Goal: Task Accomplishment & Management: Use online tool/utility

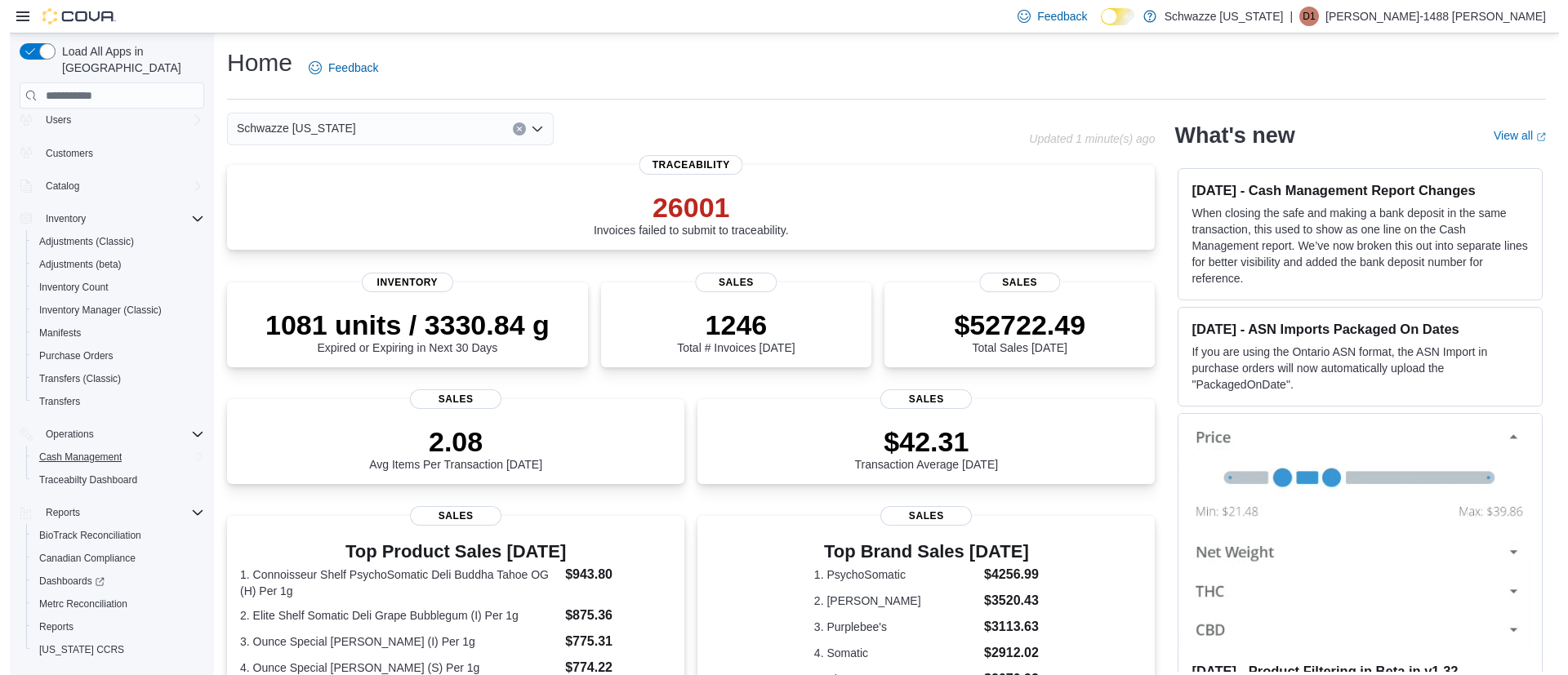
scroll to position [69, 0]
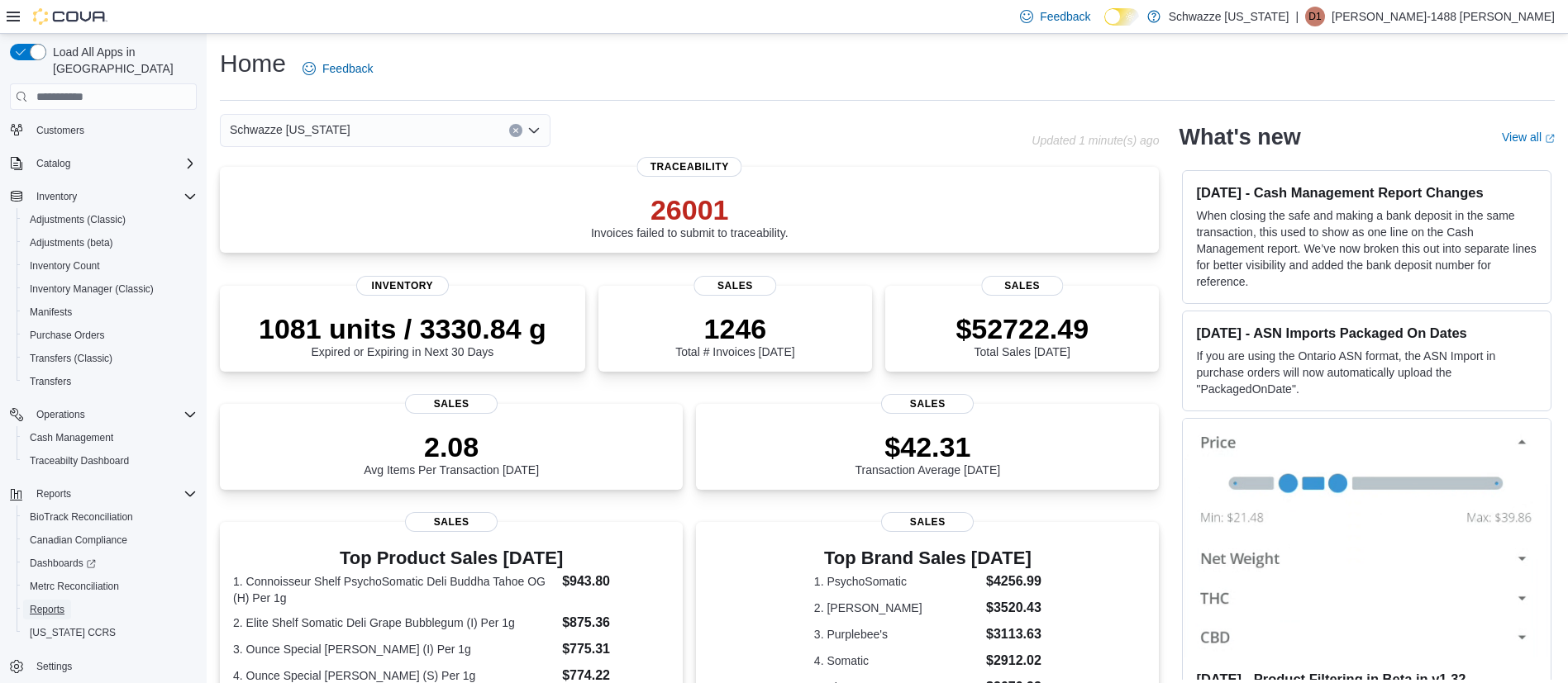
drag, startPoint x: 45, startPoint y: 592, endPoint x: 57, endPoint y: 581, distance: 16.3
click at [46, 603] on span "Reports" at bounding box center [47, 610] width 35 height 14
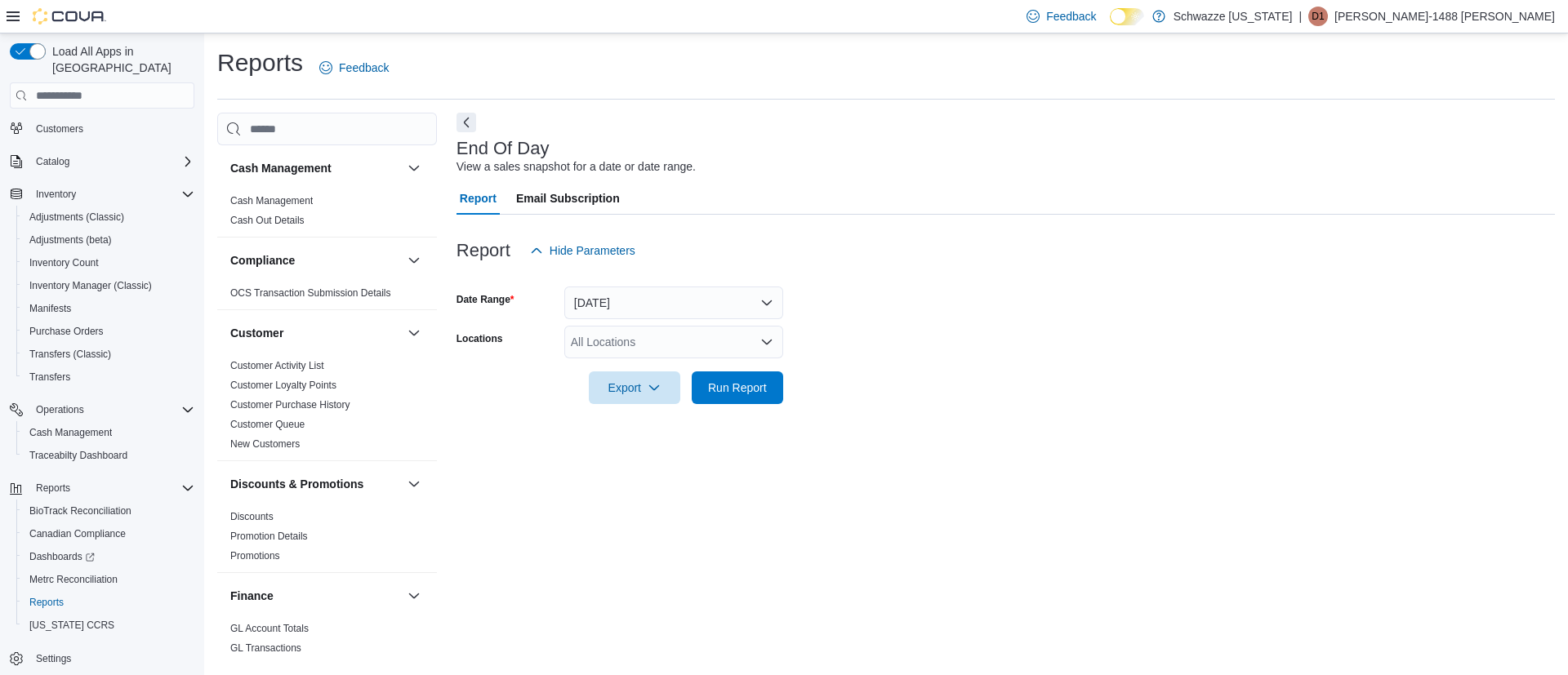
click at [673, 338] on div "All Locations" at bounding box center [673, 342] width 219 height 33
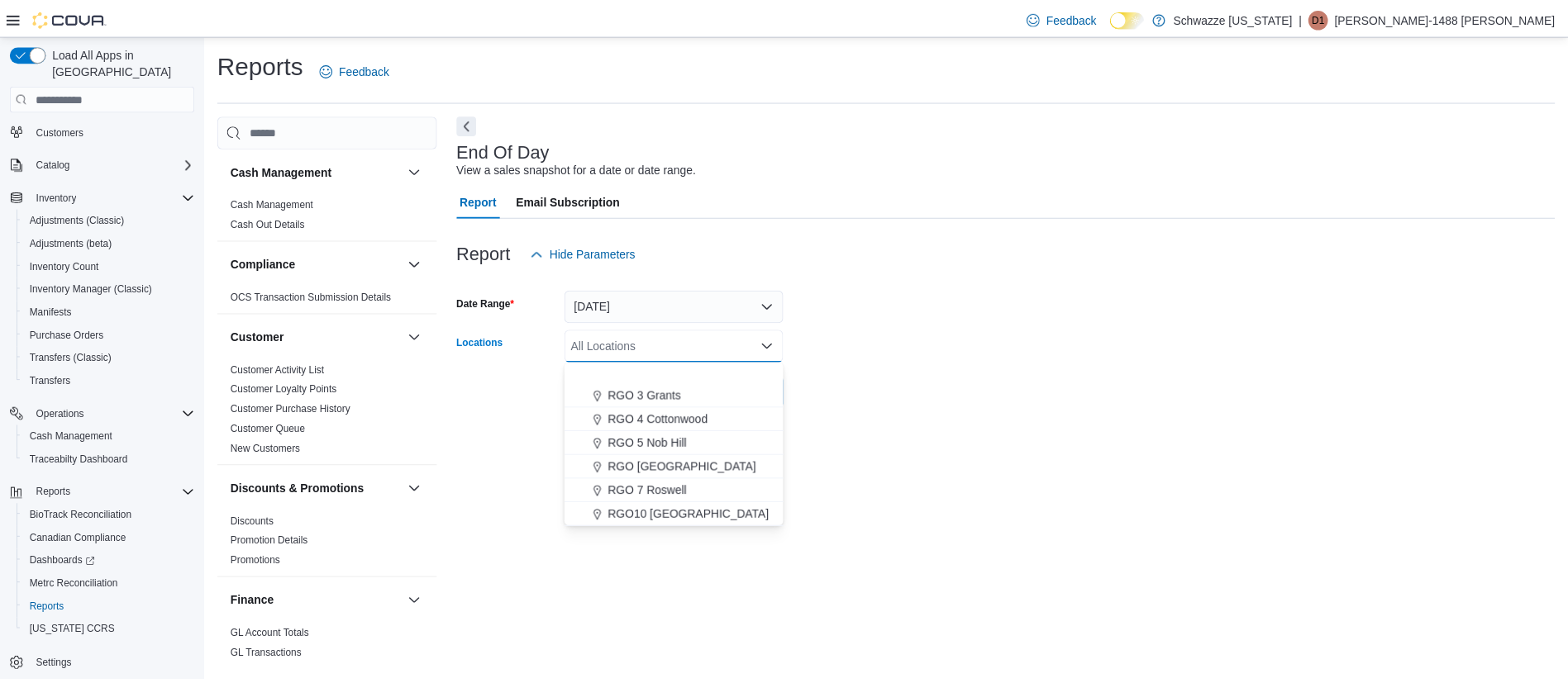
scroll to position [619, 0]
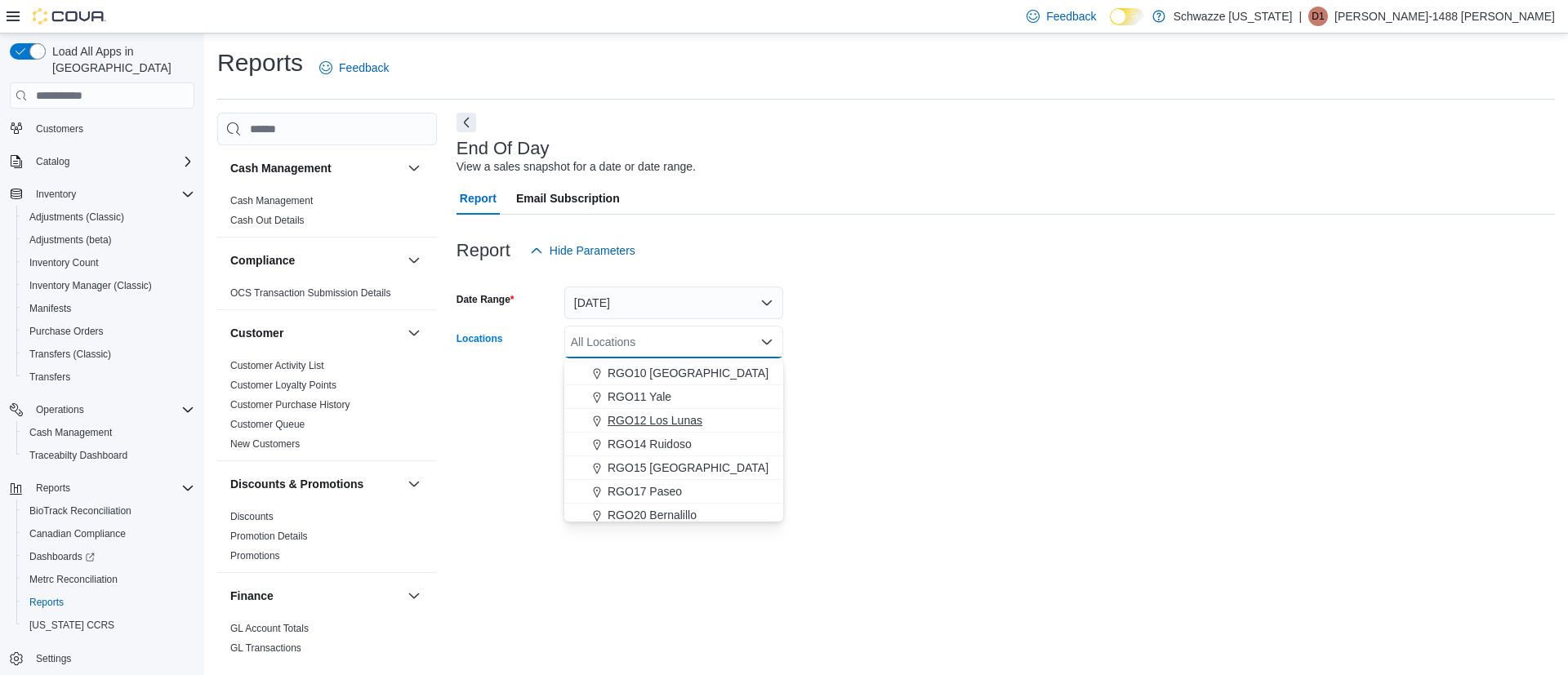
click at [659, 416] on span "RGO12 Los Lunas" at bounding box center [655, 420] width 95 height 16
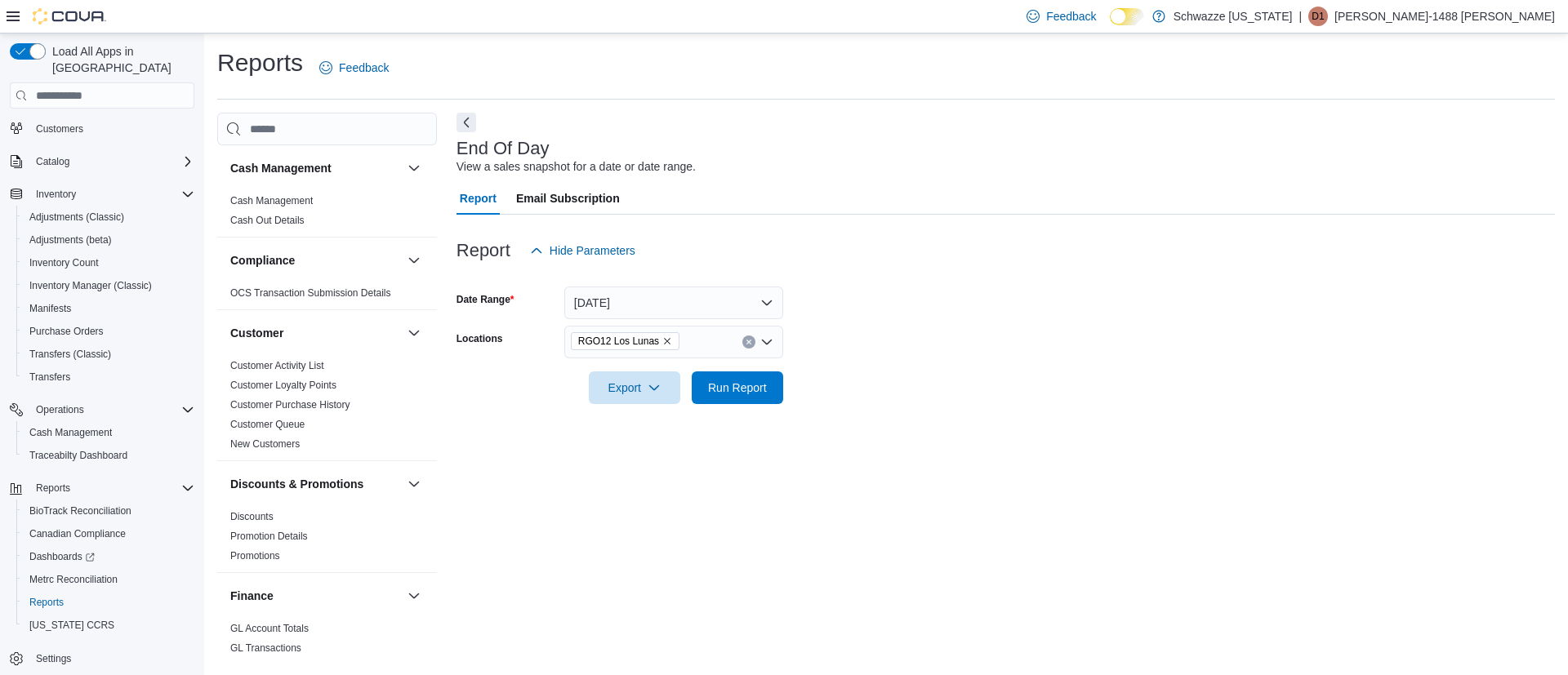
click at [878, 384] on form "Date Range [DATE] Locations RGO12 Los Lunas Export Run Report" at bounding box center [1006, 336] width 1099 height 137
click at [731, 387] on span "Run Report" at bounding box center [737, 386] width 59 height 16
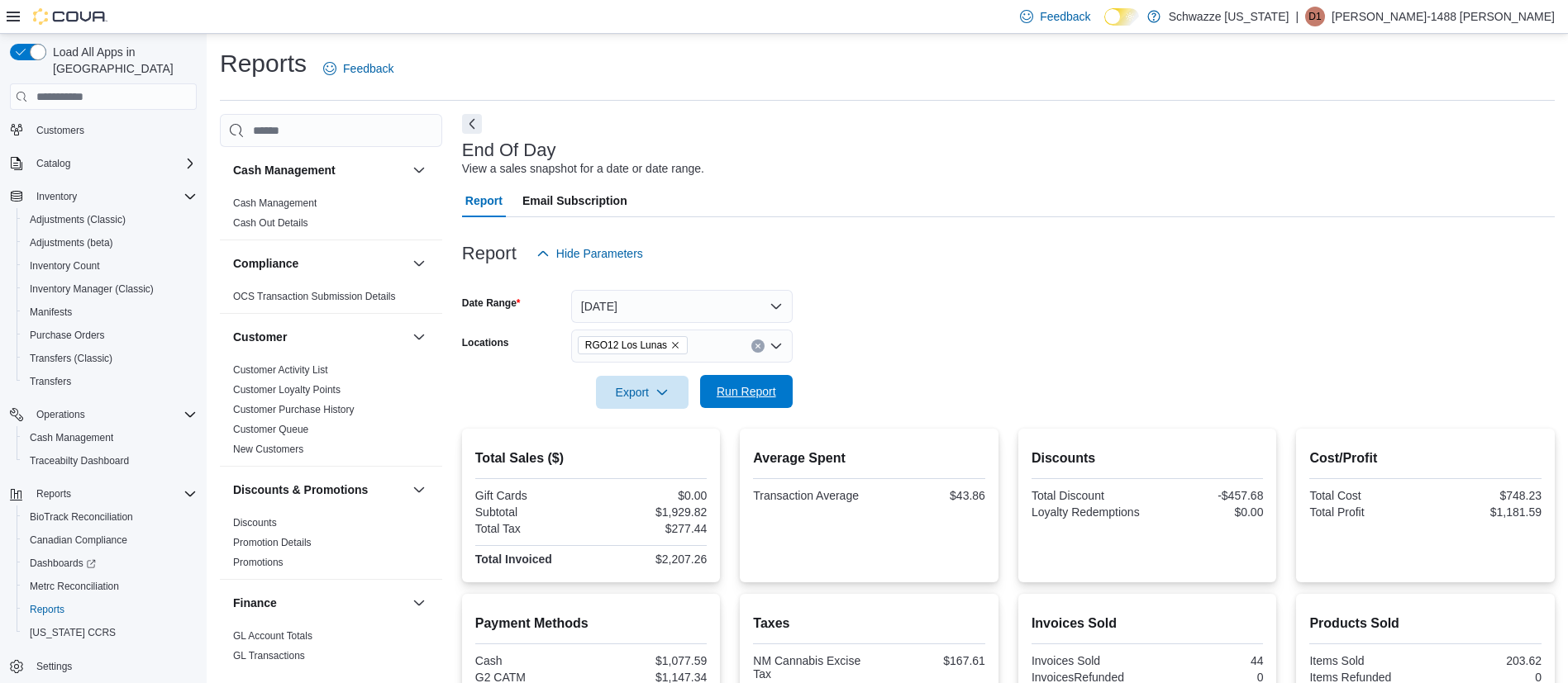
click at [753, 395] on span "Run Report" at bounding box center [746, 391] width 60 height 17
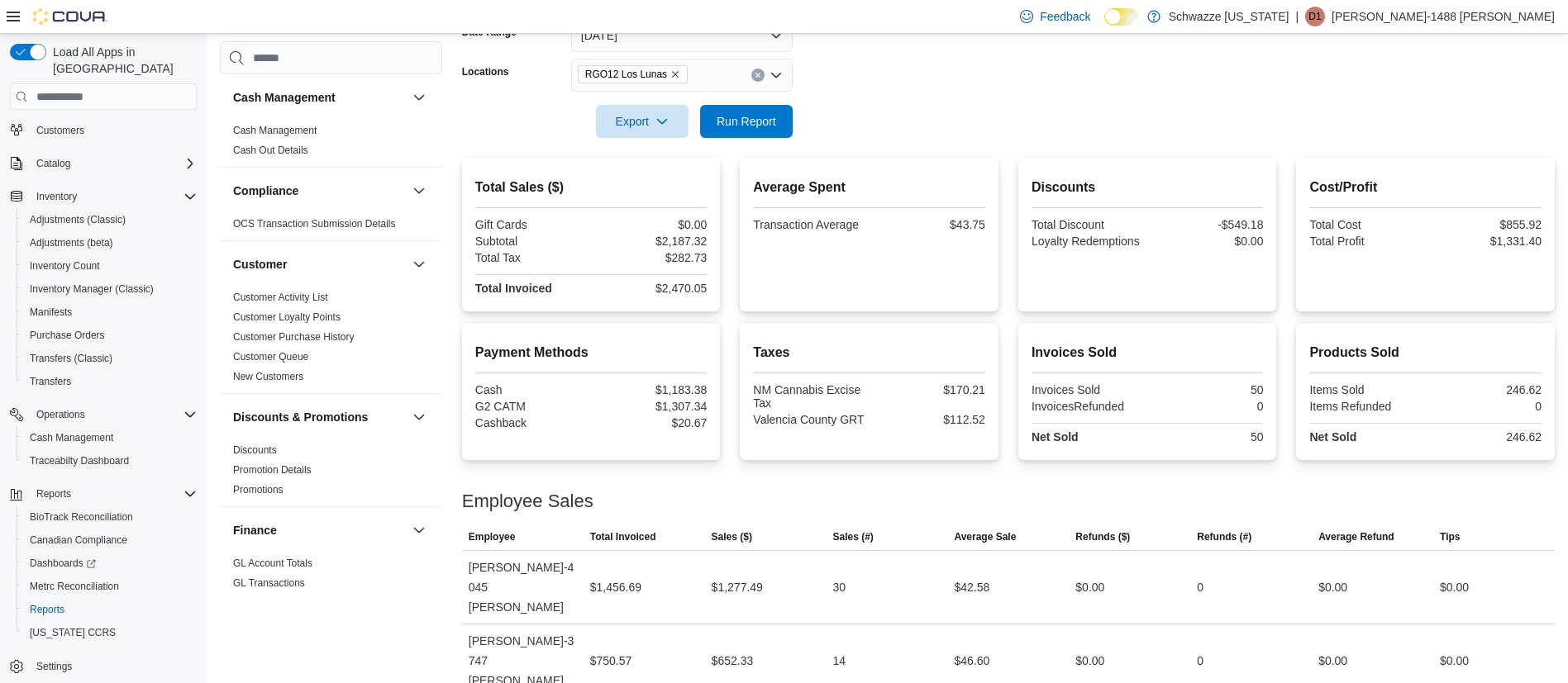
scroll to position [274, 0]
click at [754, 107] on span "Run Report" at bounding box center [747, 118] width 72 height 33
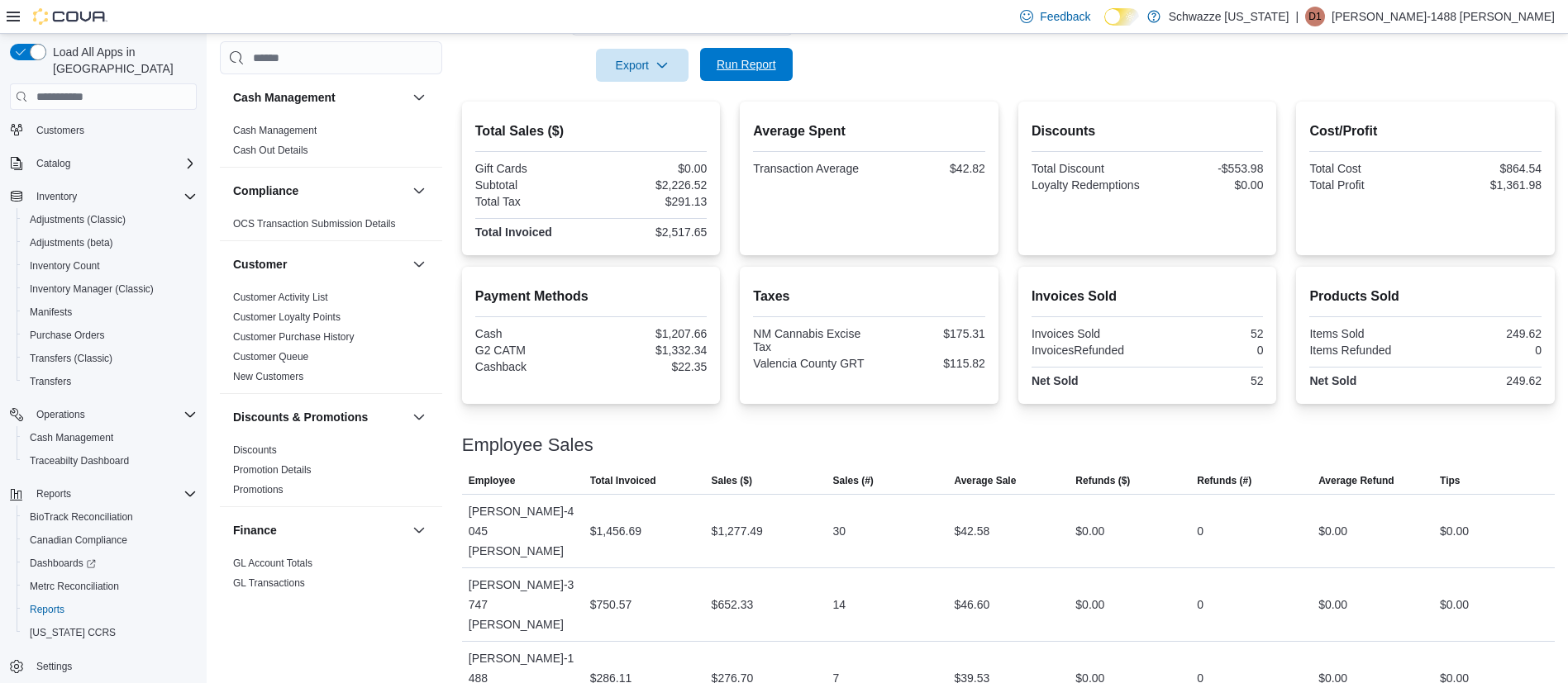
click at [764, 62] on span "Run Report" at bounding box center [746, 64] width 60 height 17
click at [759, 54] on span "Run Report" at bounding box center [747, 64] width 72 height 33
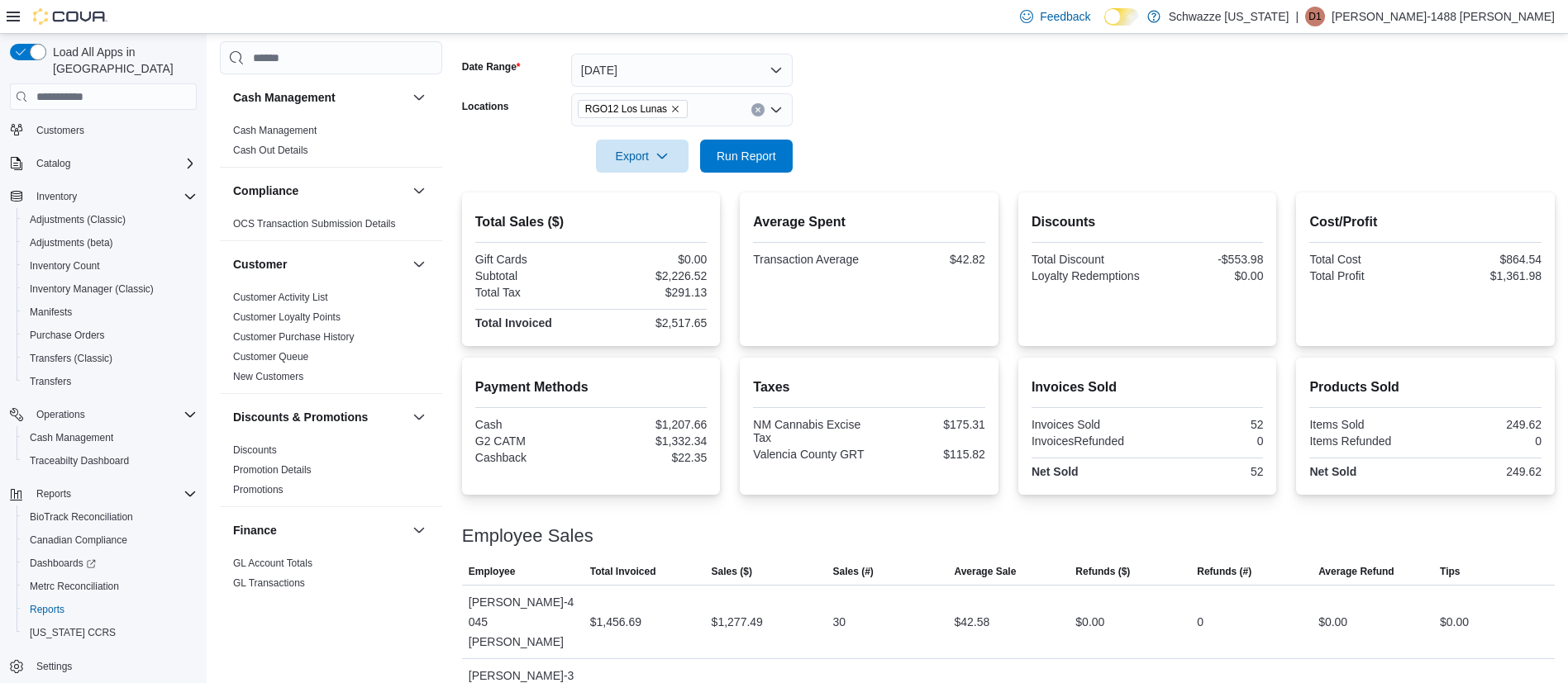
scroll to position [203, 0]
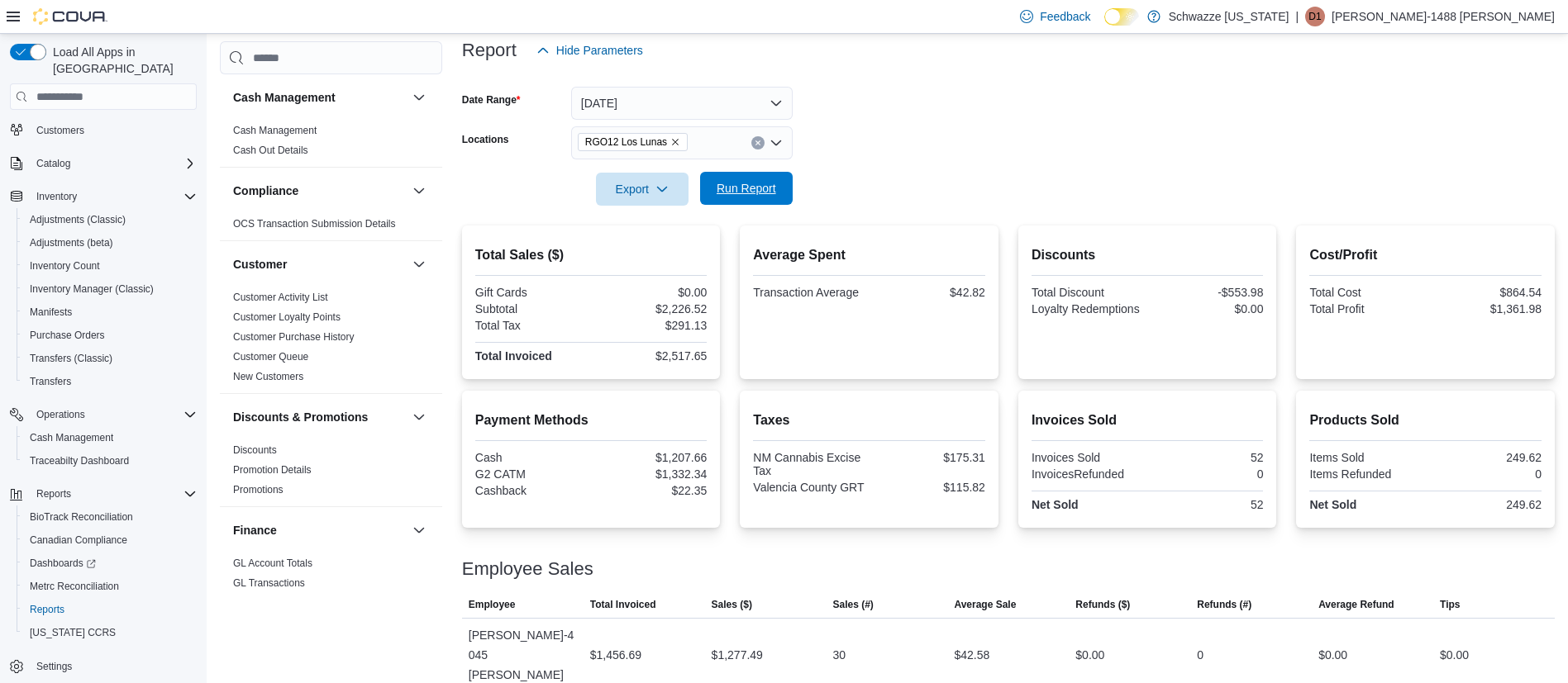
click at [759, 182] on span "Run Report" at bounding box center [746, 188] width 60 height 17
click at [740, 191] on span "Run Report" at bounding box center [746, 188] width 60 height 17
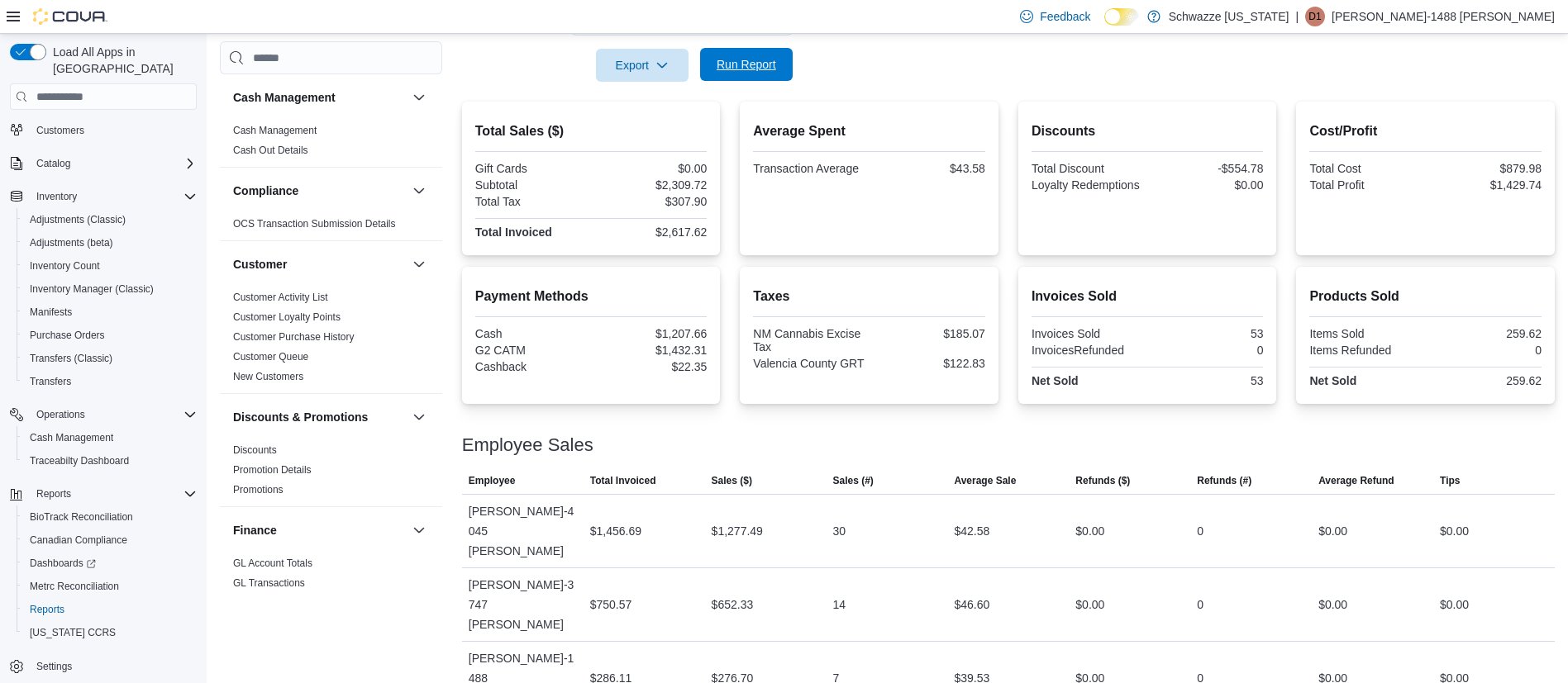
click at [754, 67] on span "Run Report" at bounding box center [746, 64] width 60 height 17
click at [769, 72] on span "Run Report" at bounding box center [746, 64] width 60 height 17
click at [759, 64] on span "Run Report" at bounding box center [746, 64] width 60 height 17
click at [765, 62] on span "Run Report" at bounding box center [746, 64] width 60 height 17
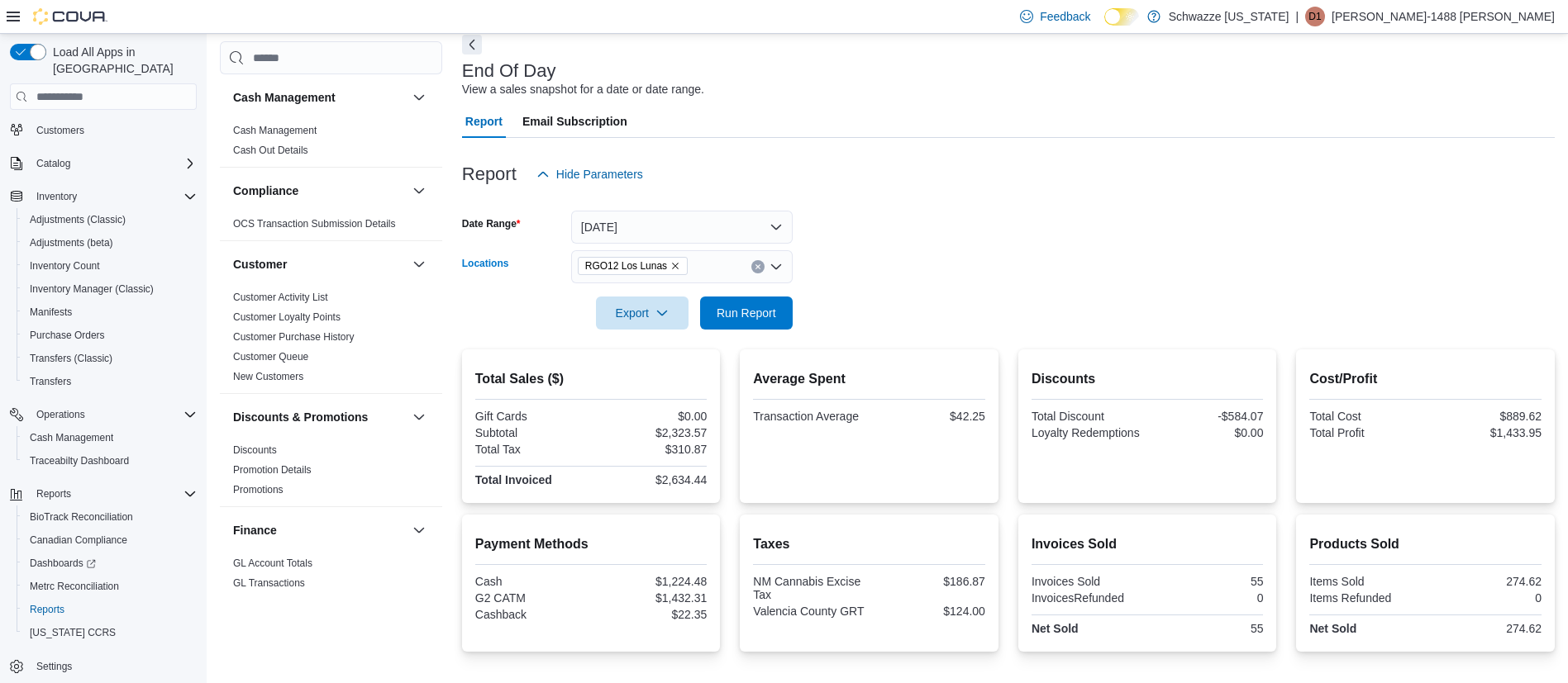
click at [759, 265] on icon "Clear input" at bounding box center [758, 267] width 7 height 7
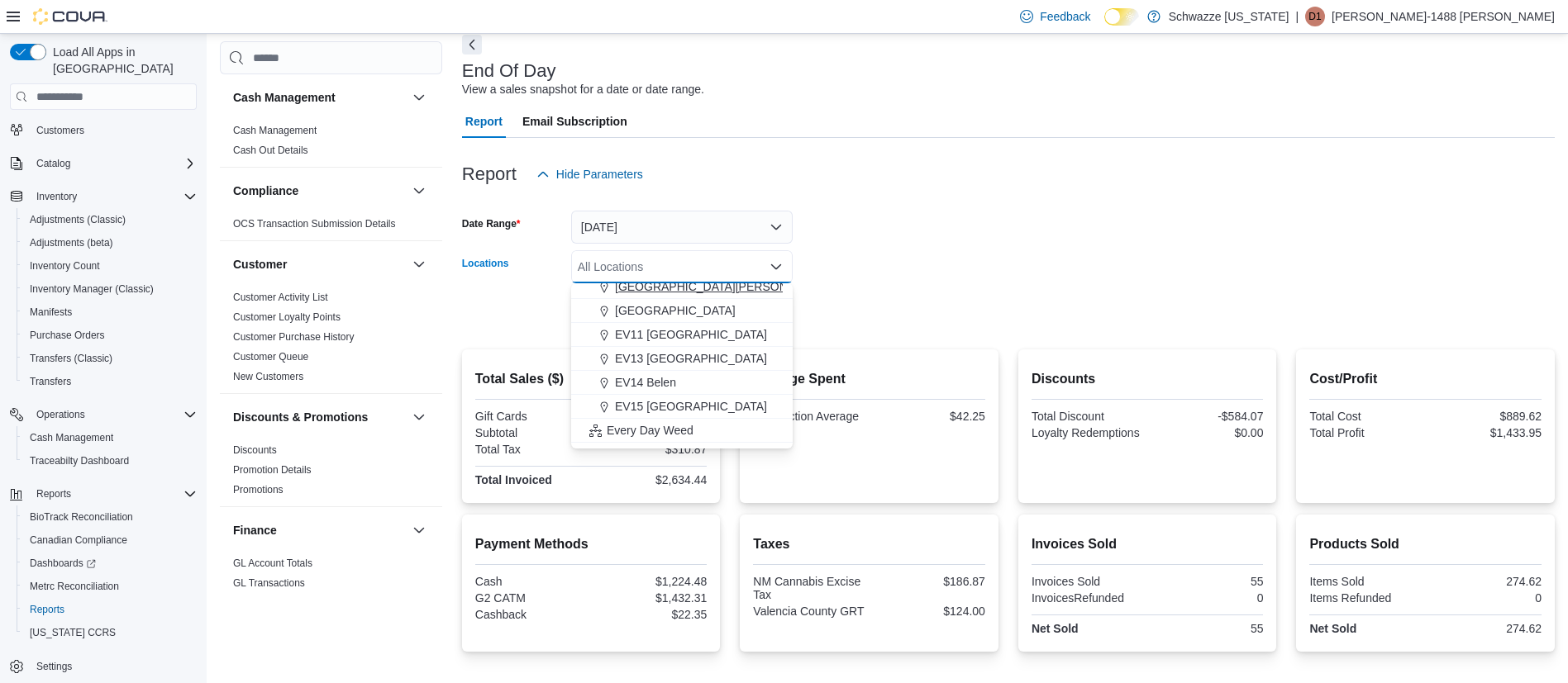
scroll to position [372, 0]
click at [665, 419] on span "RGO 3 Grants" at bounding box center [651, 426] width 73 height 17
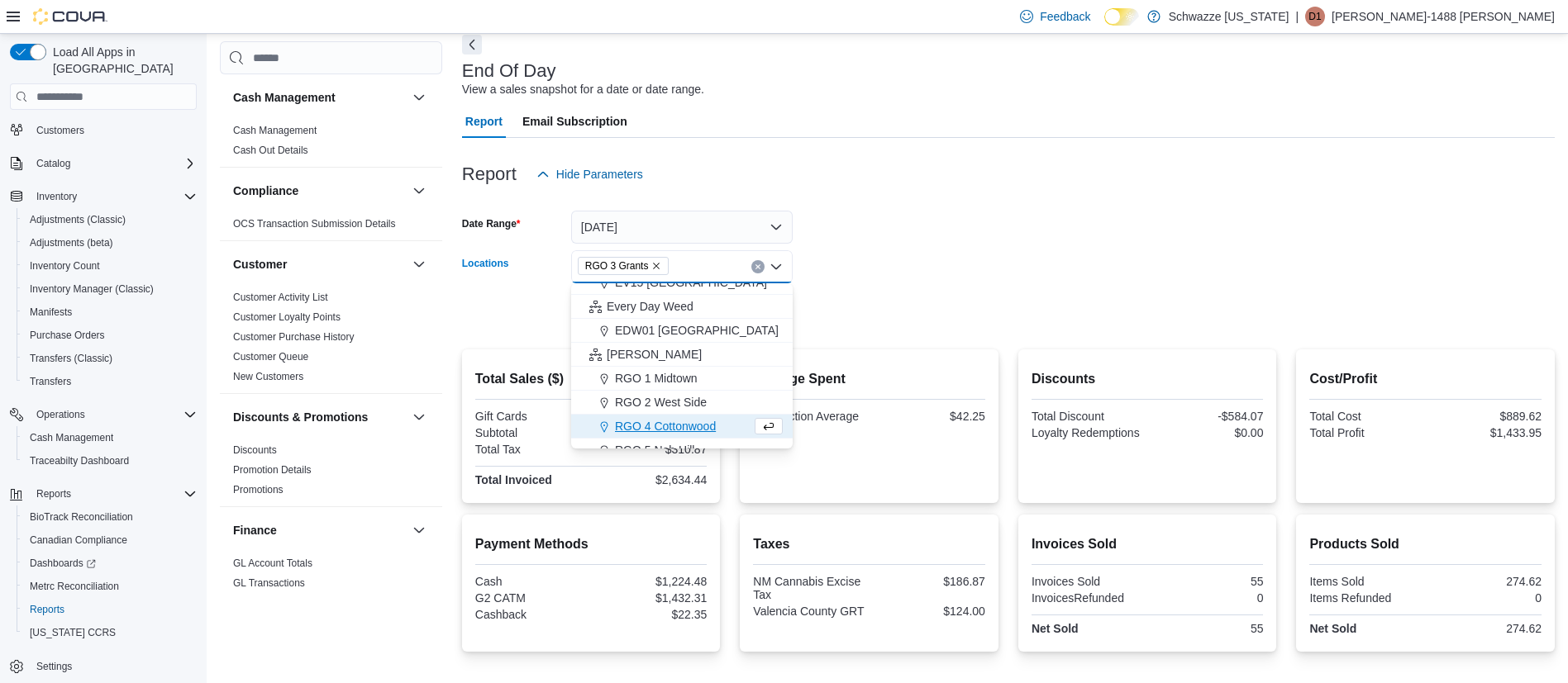
click at [920, 199] on div at bounding box center [1009, 200] width 1093 height 20
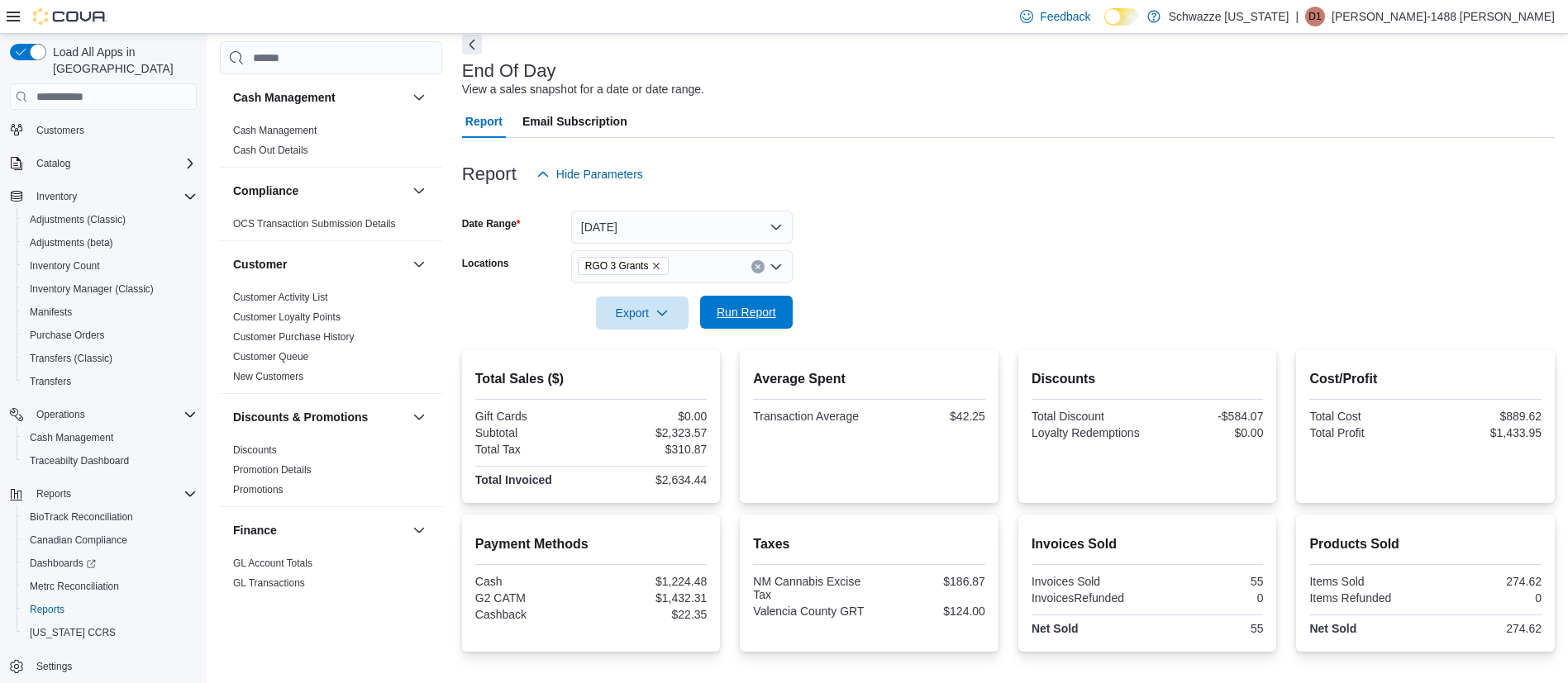
click at [754, 303] on span "Run Report" at bounding box center [747, 313] width 72 height 33
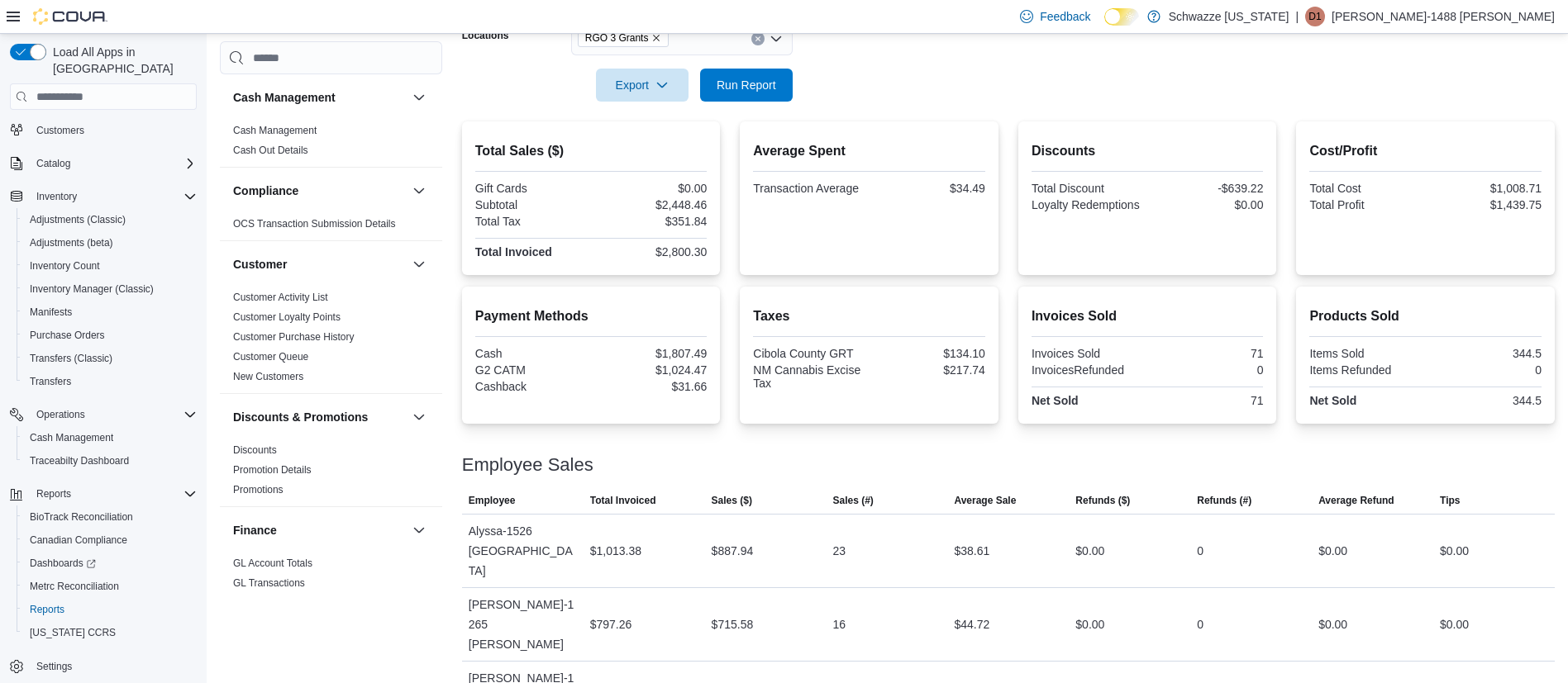
scroll to position [184, 0]
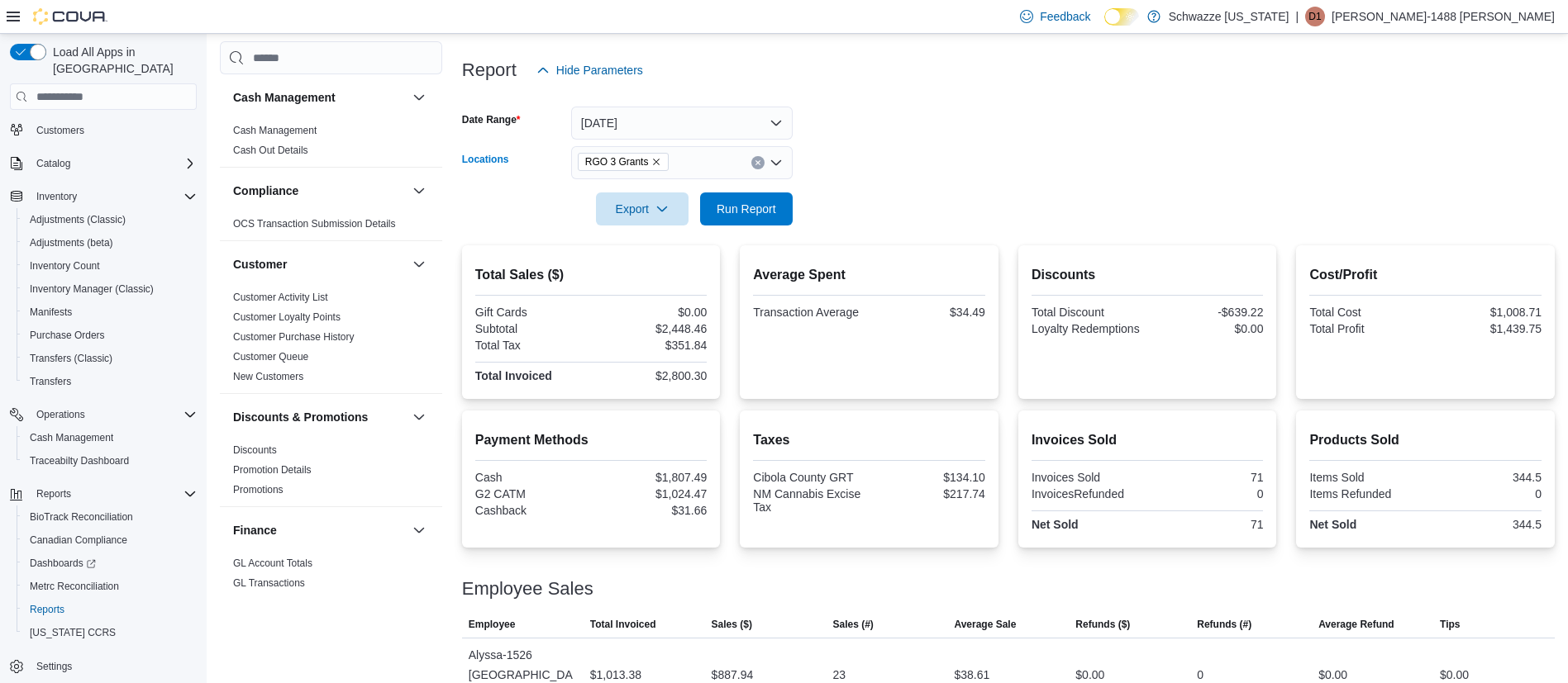
click at [758, 163] on icon "Clear input" at bounding box center [758, 163] width 4 height 4
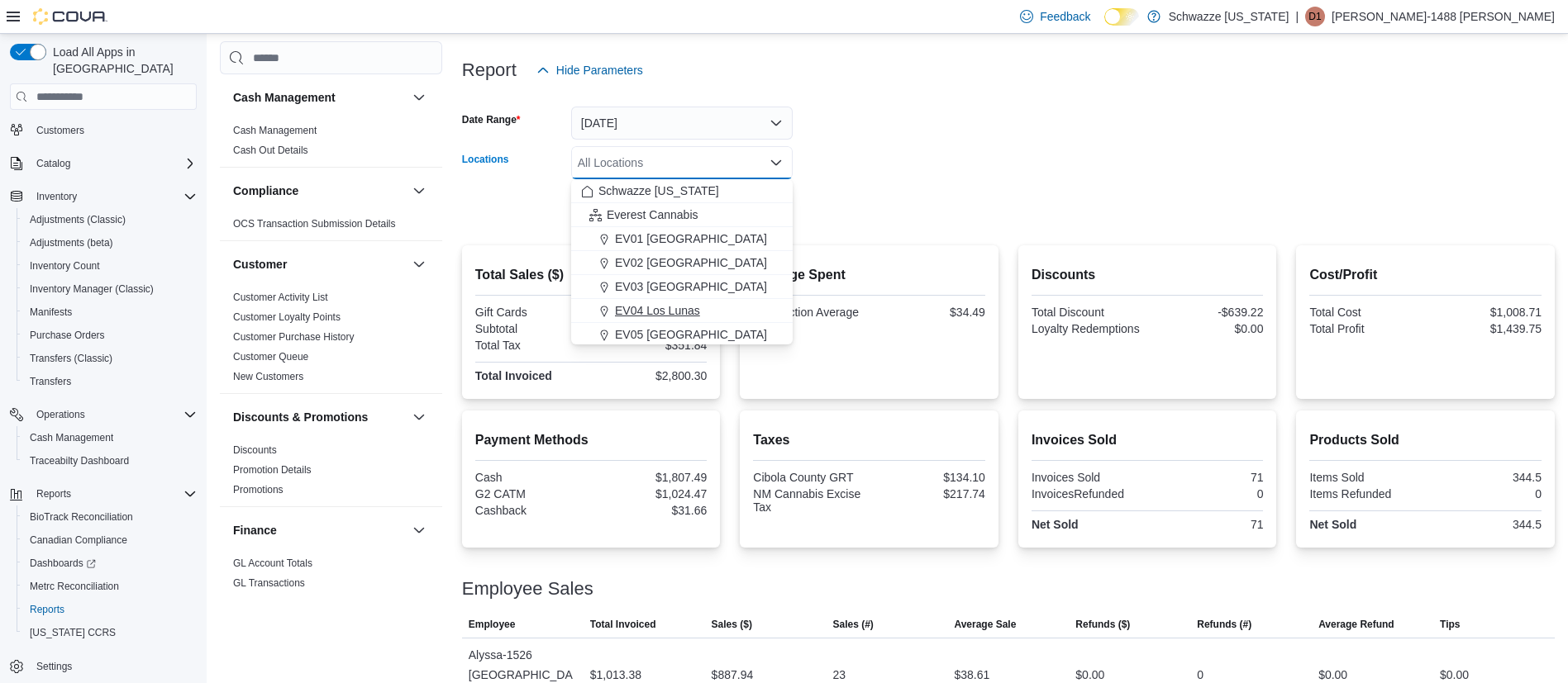
click at [679, 305] on span "EV04 Los Lunas" at bounding box center [657, 311] width 85 height 17
click at [935, 93] on div at bounding box center [1009, 97] width 1093 height 20
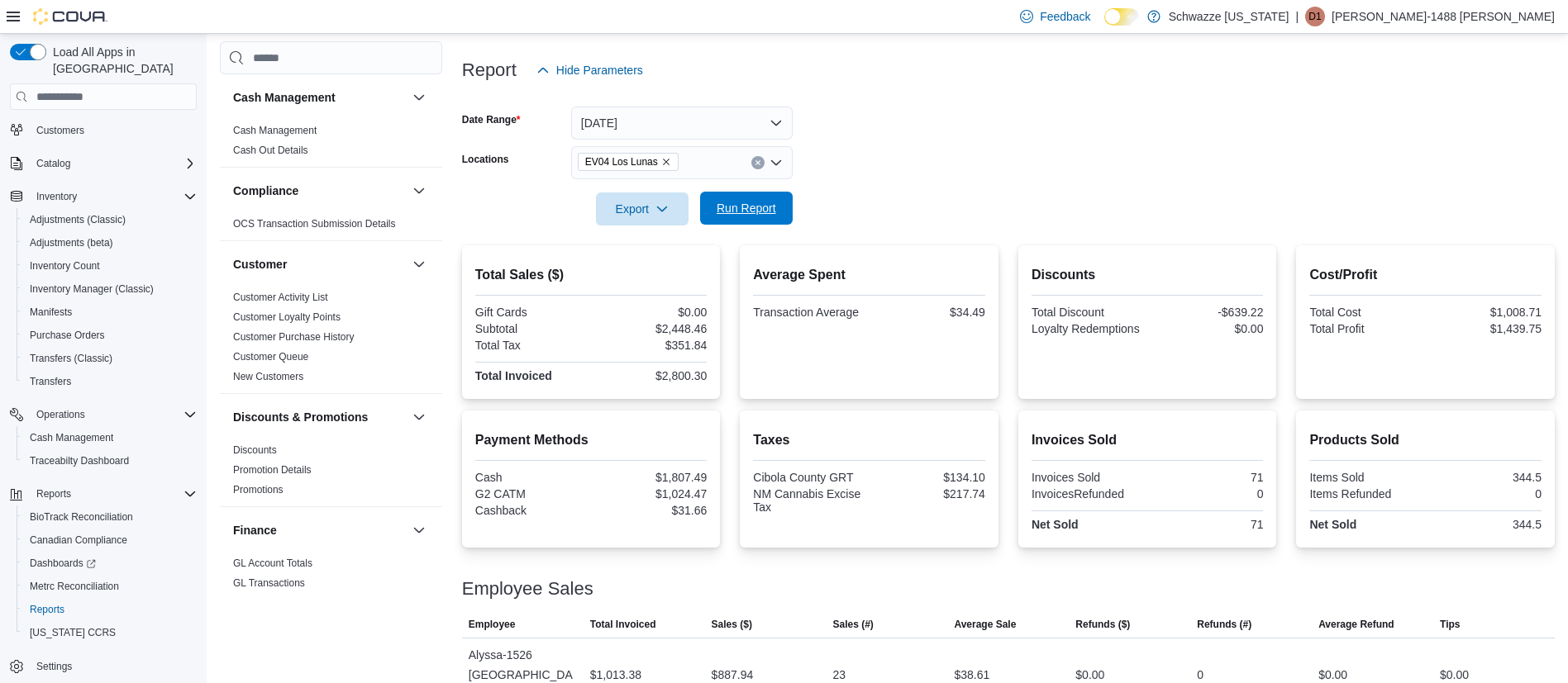
click at [753, 200] on span "Run Report" at bounding box center [747, 208] width 72 height 33
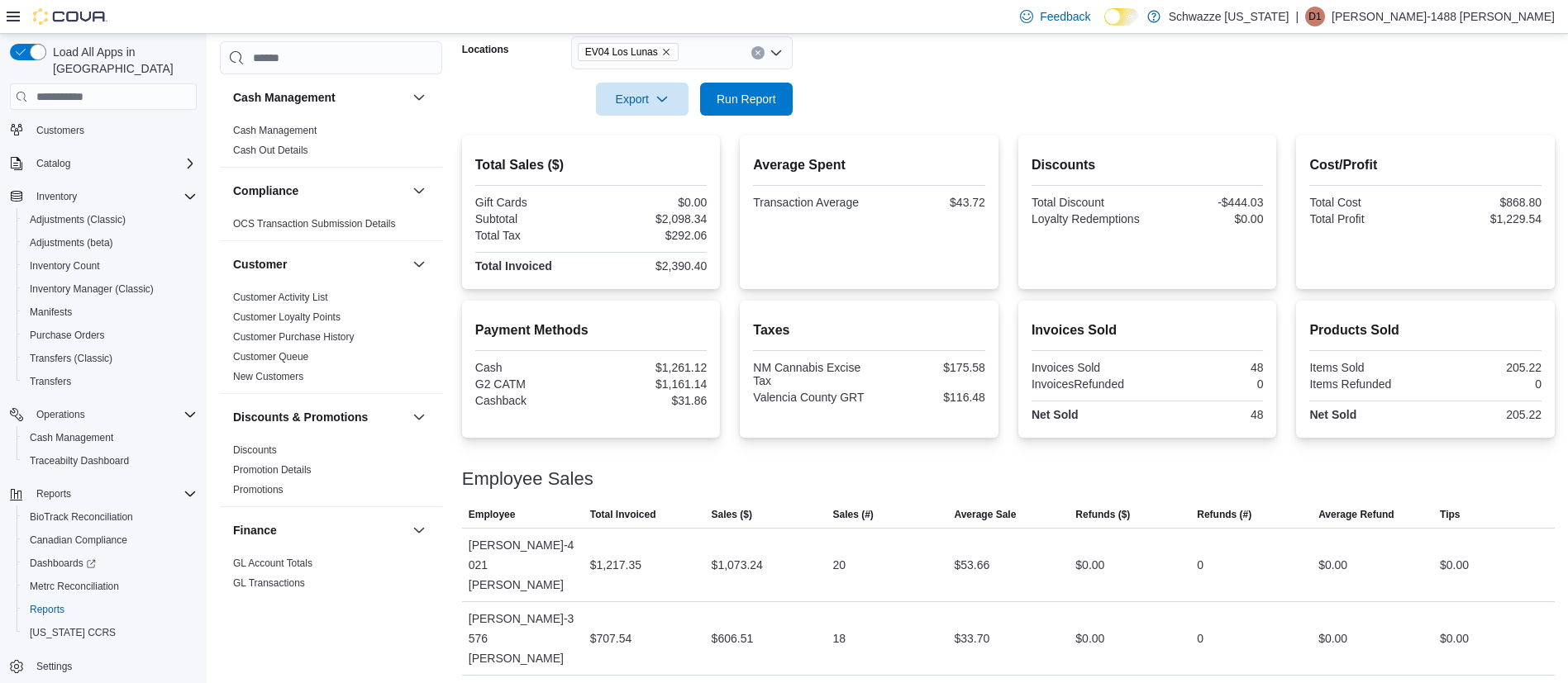
click at [760, 50] on icon "Clear input" at bounding box center [758, 53] width 7 height 7
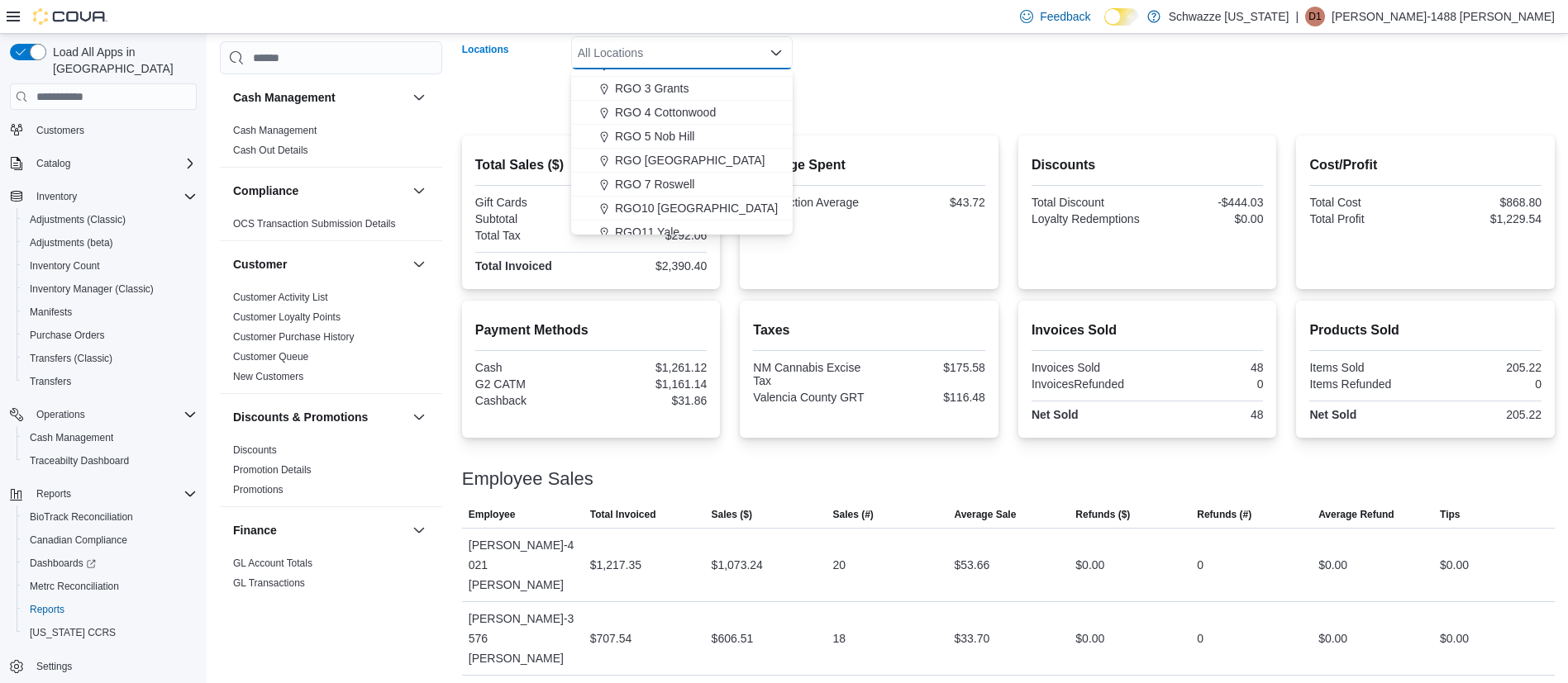
scroll to position [619, 0]
click at [676, 131] on span "RGO12 Los Lunas" at bounding box center [663, 132] width 96 height 17
click at [896, 83] on form "Date Range [DATE] Locations RGO12 [GEOGRAPHIC_DATA] Combo box. Selected. RGO12 …" at bounding box center [1009, 46] width 1093 height 139
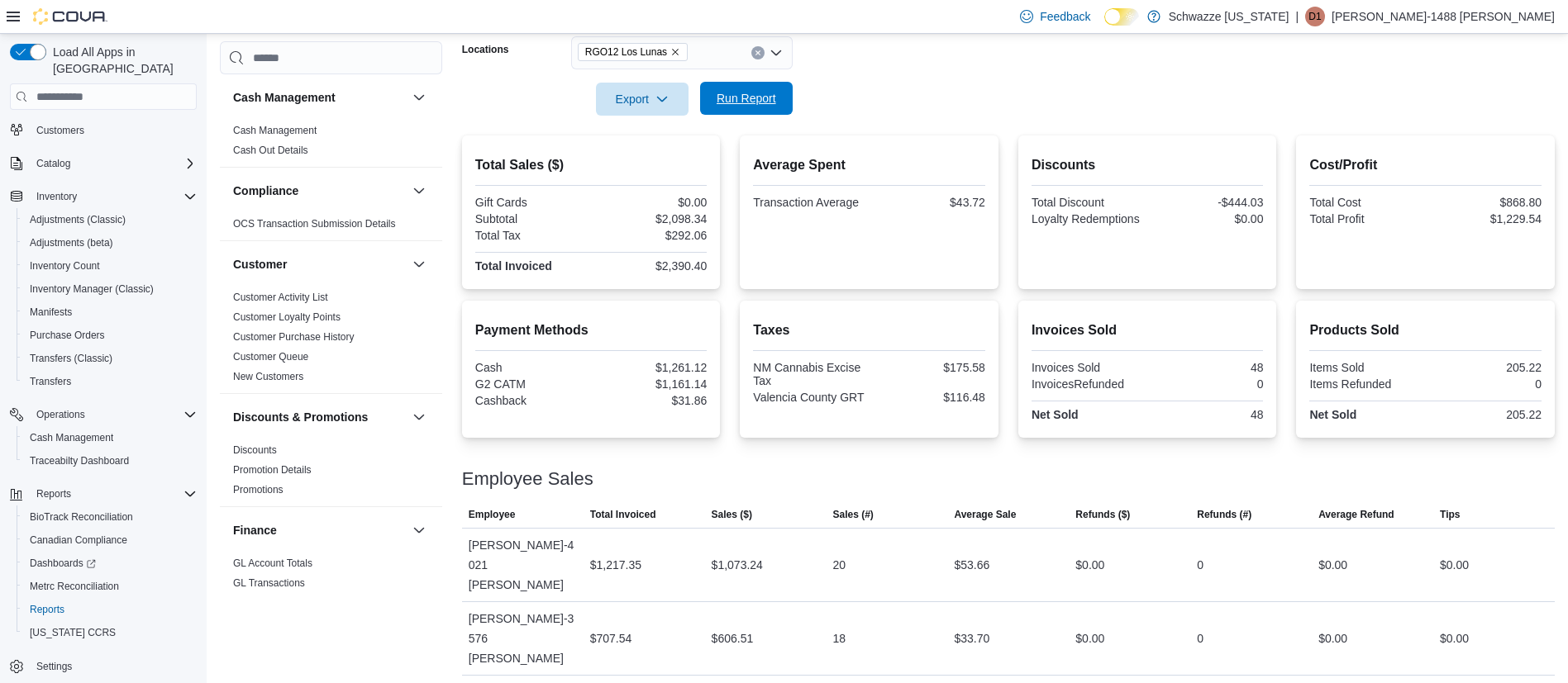
click at [786, 99] on button "Run Report" at bounding box center [746, 99] width 93 height 33
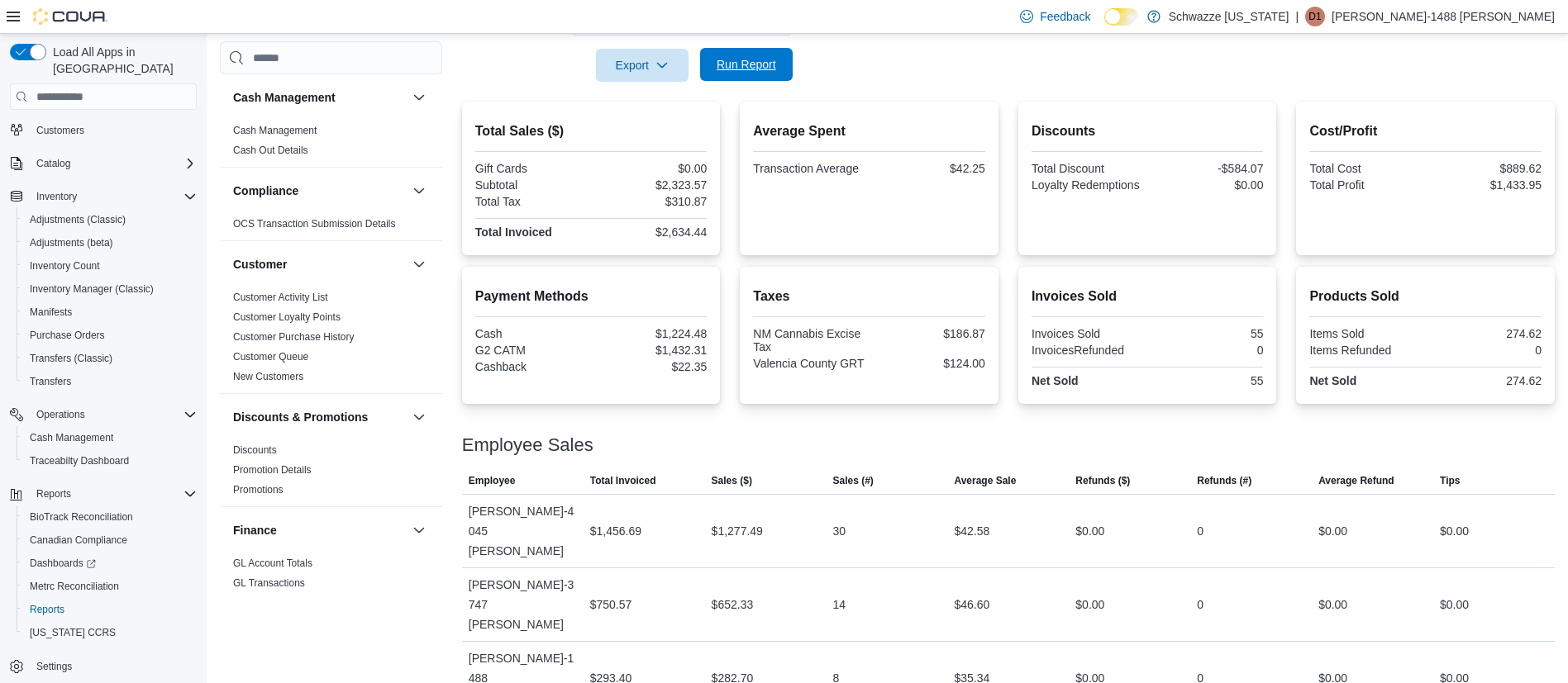
click at [743, 58] on span "Run Report" at bounding box center [746, 64] width 60 height 17
click at [743, 51] on span "Run Report" at bounding box center [747, 64] width 72 height 33
click at [731, 79] on span "Run Report" at bounding box center [747, 64] width 72 height 33
click at [775, 67] on span "Run Report" at bounding box center [746, 64] width 60 height 17
click at [769, 69] on span "Run Report" at bounding box center [746, 64] width 60 height 17
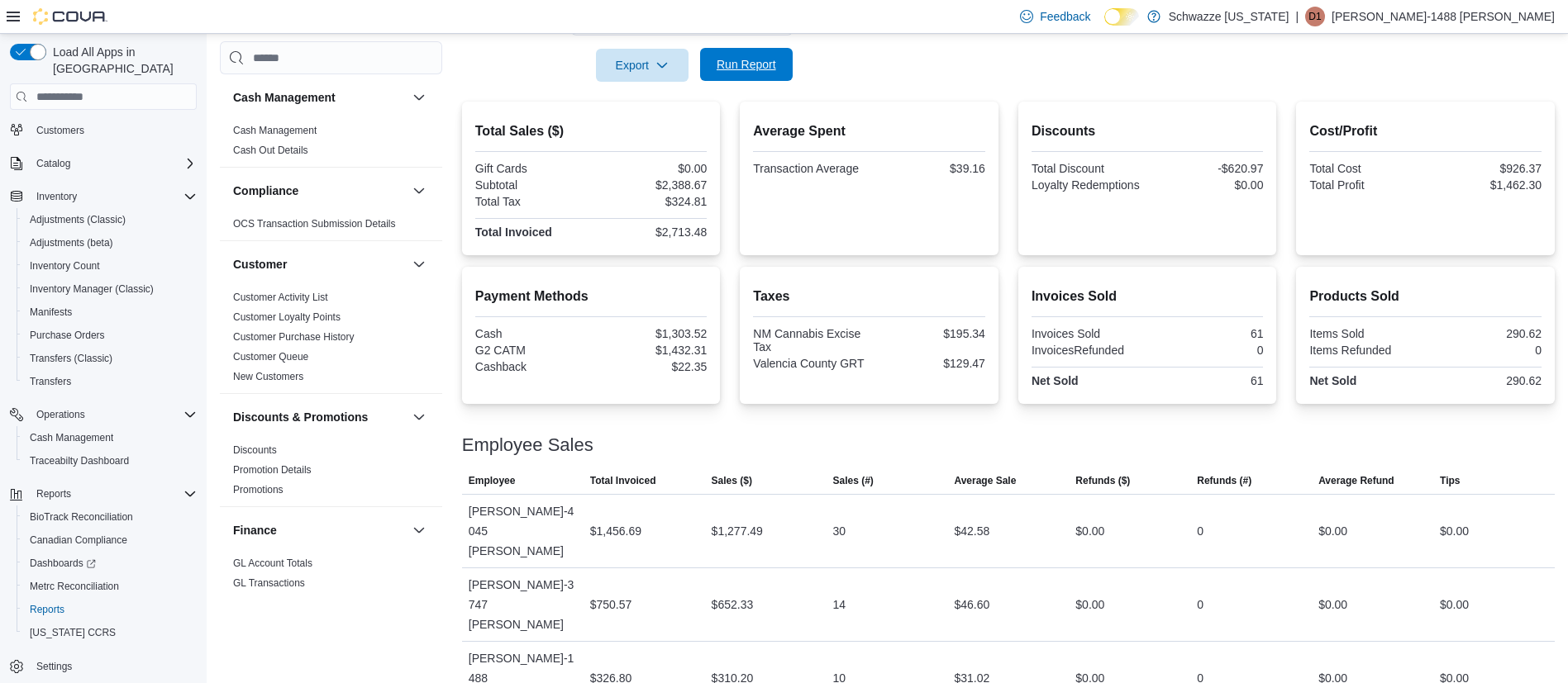
click at [755, 68] on span "Run Report" at bounding box center [746, 64] width 60 height 17
click at [899, 132] on h2 "Average Spent" at bounding box center [869, 131] width 233 height 20
click at [743, 57] on span "Run Report" at bounding box center [747, 64] width 72 height 33
click at [768, 51] on span "Run Report" at bounding box center [747, 64] width 72 height 33
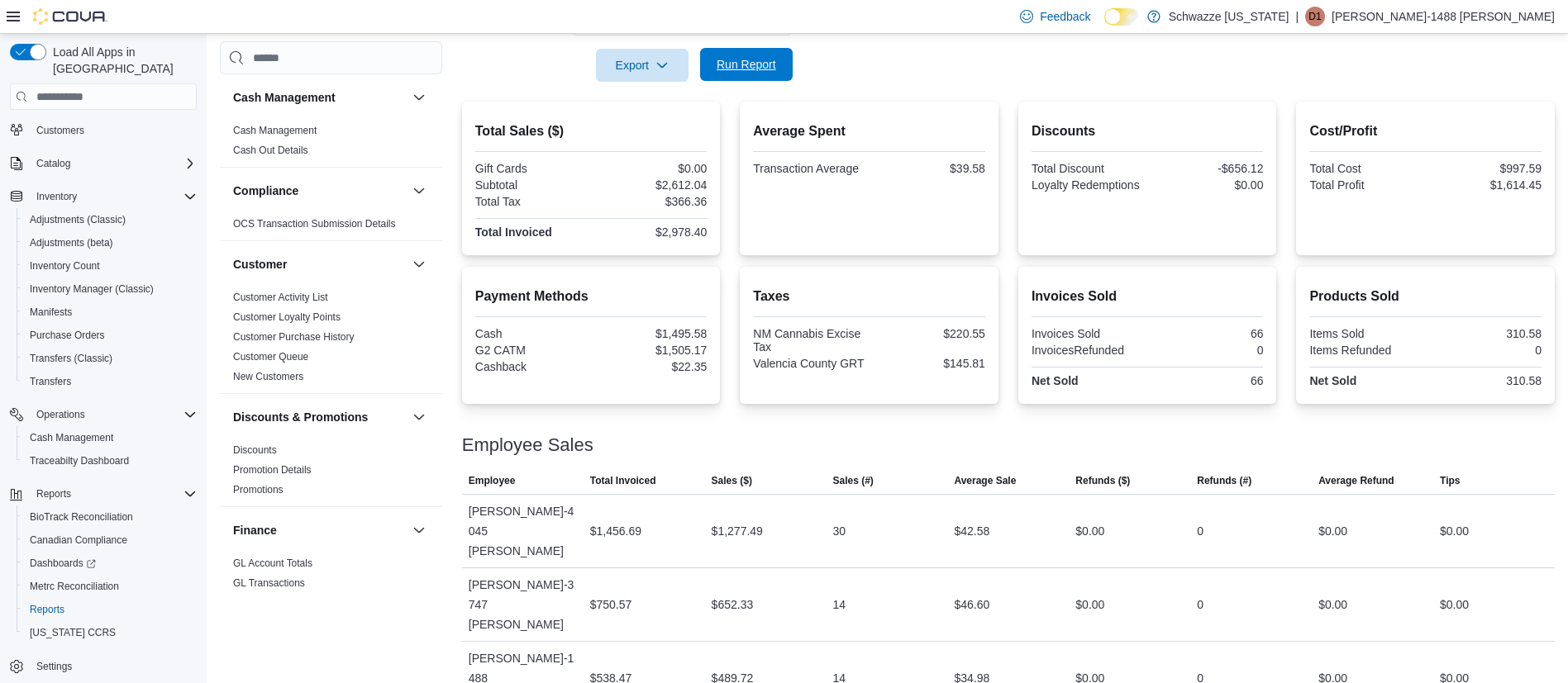
click at [768, 51] on span "Run Report" at bounding box center [747, 64] width 72 height 33
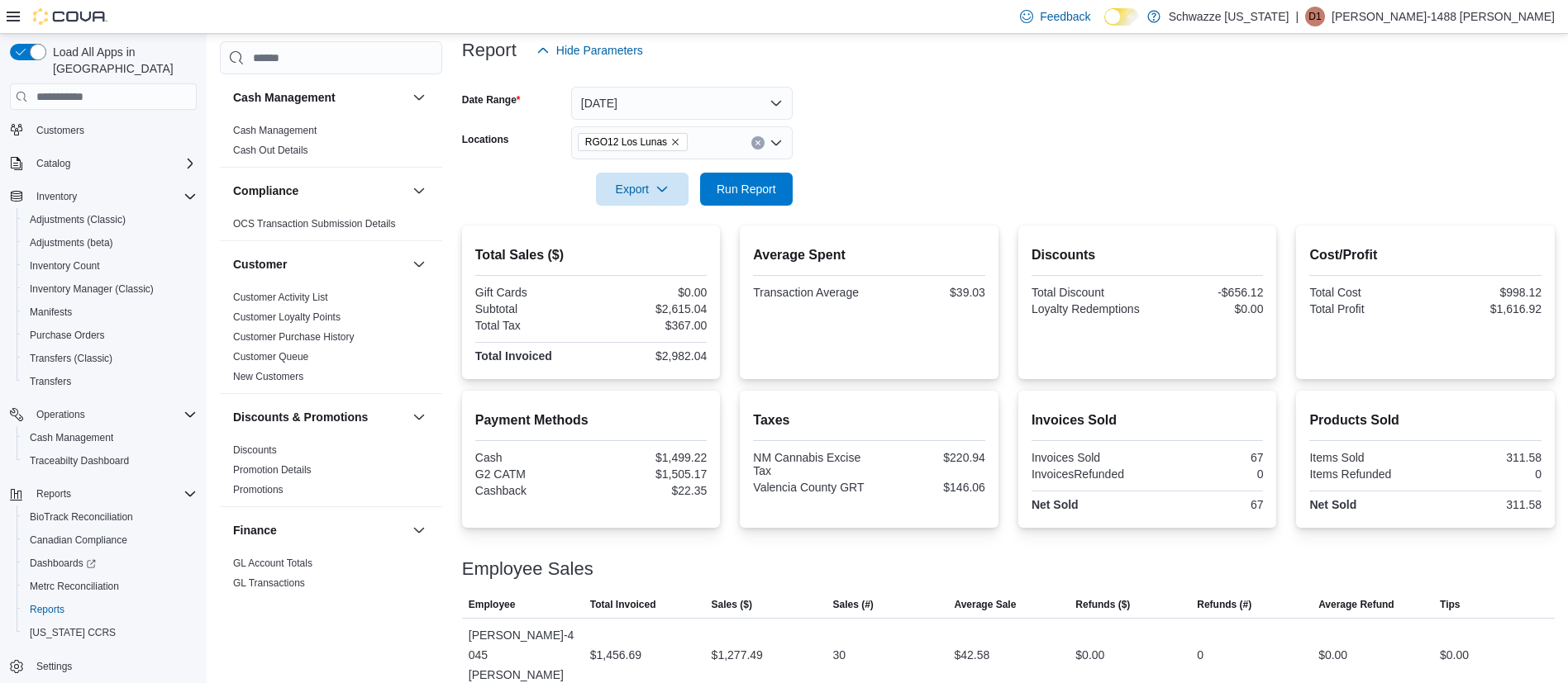
scroll to position [79, 0]
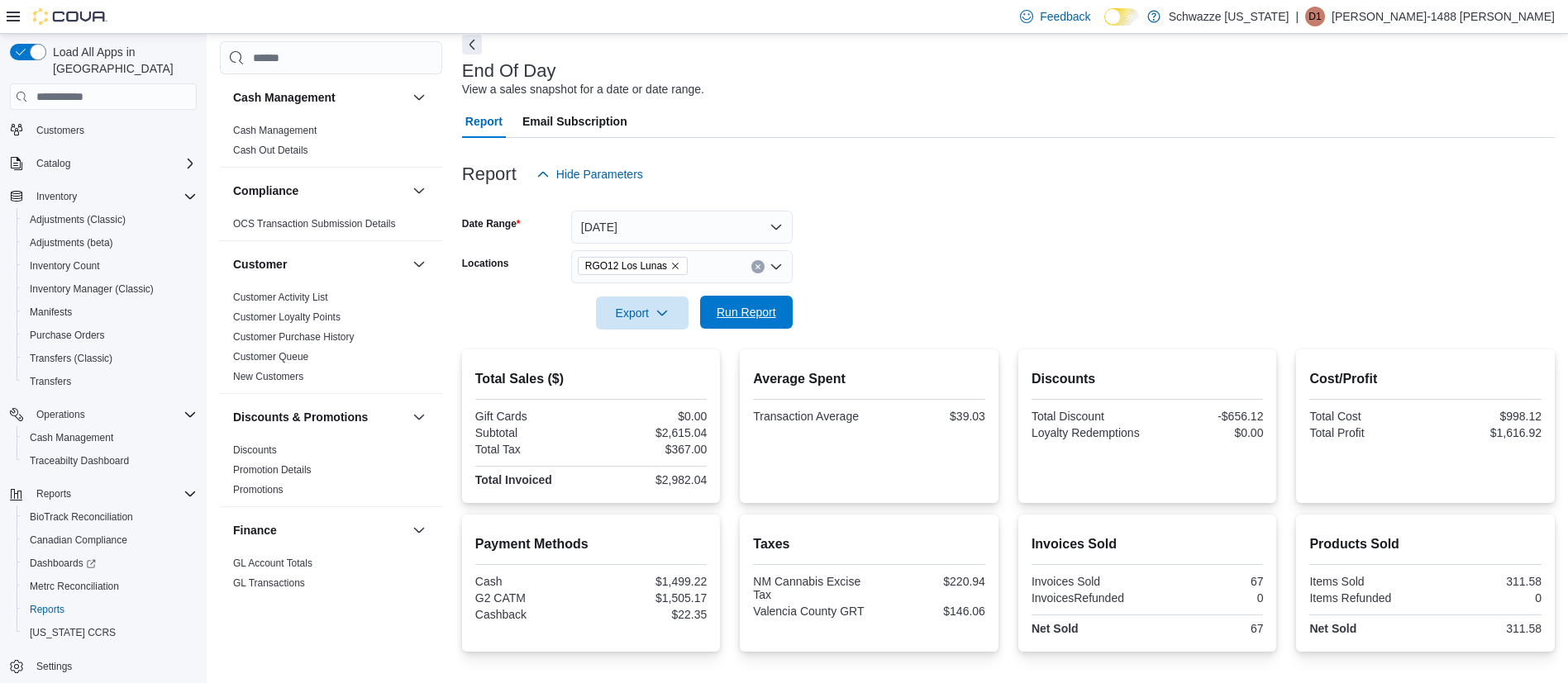
click at [753, 316] on span "Run Report" at bounding box center [746, 312] width 60 height 17
click at [721, 306] on span "Run Report" at bounding box center [746, 312] width 60 height 17
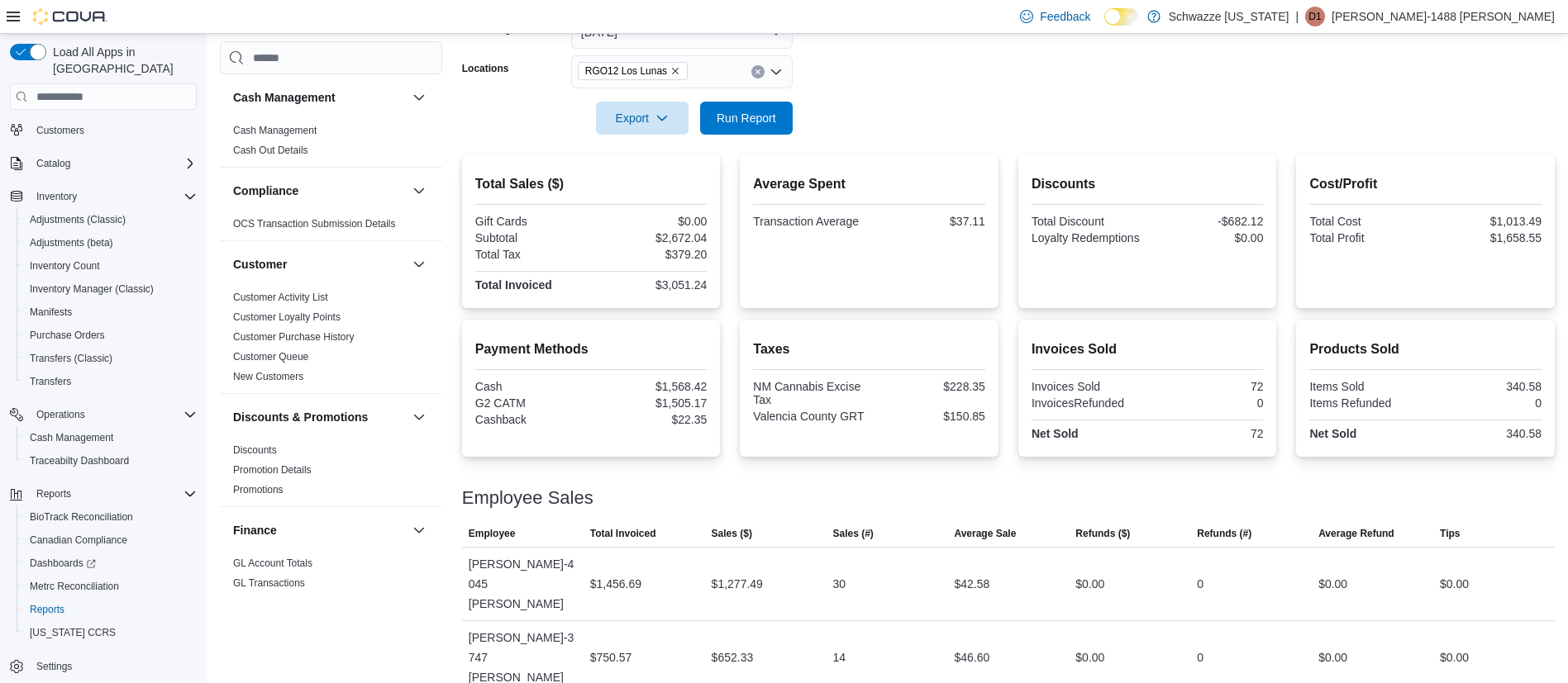
scroll to position [327, 0]
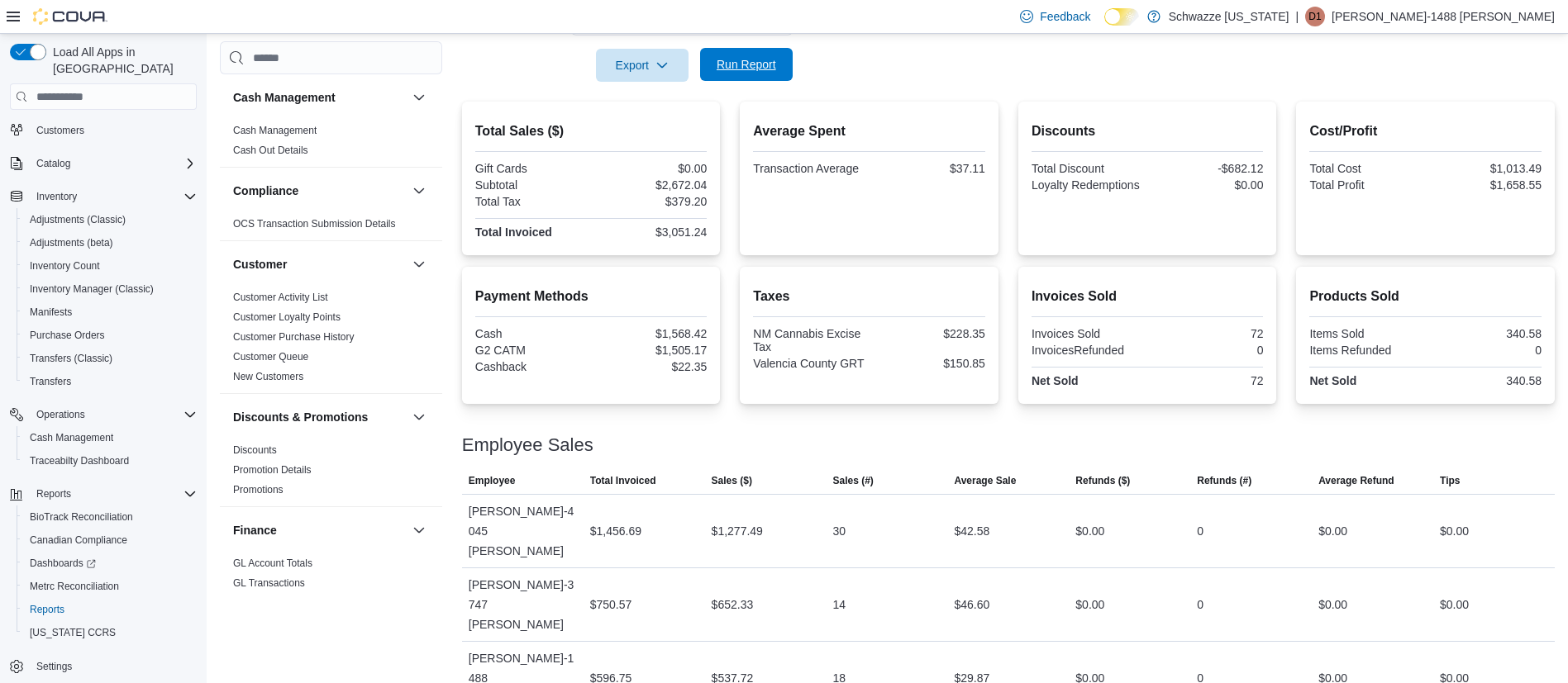
click at [763, 66] on span "Run Report" at bounding box center [746, 64] width 60 height 17
click at [784, 66] on button "Run Report" at bounding box center [746, 64] width 93 height 33
click at [729, 57] on span "Run Report" at bounding box center [747, 64] width 72 height 33
click at [750, 66] on span "Run Report" at bounding box center [746, 64] width 60 height 17
click at [766, 62] on span "Run Report" at bounding box center [746, 64] width 60 height 17
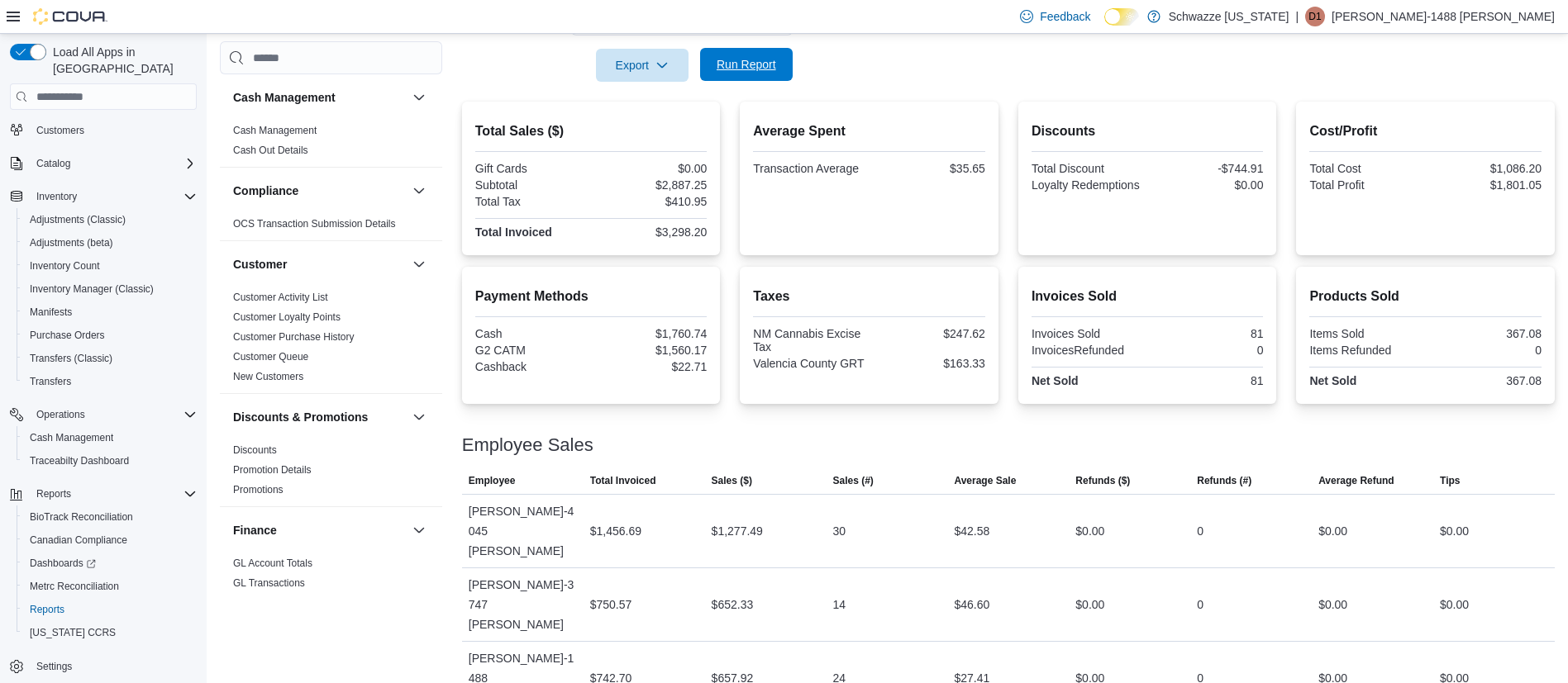
click at [748, 68] on span "Run Report" at bounding box center [746, 64] width 60 height 17
click at [760, 60] on span "Run Report" at bounding box center [746, 64] width 60 height 17
